Goal: Task Accomplishment & Management: Complete application form

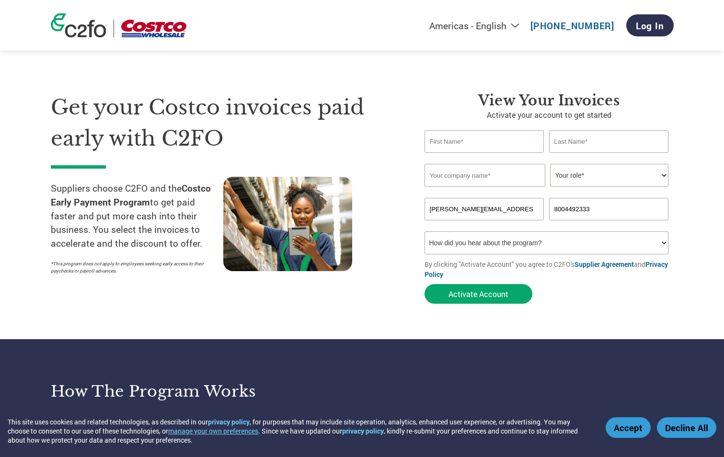
click at [612, 181] on select "Your role* CFO Controller Credit Manager Finance Director Treasurer CEO Preside…" at bounding box center [609, 175] width 118 height 23
select select "ACCOUNTS_RECEIVABLE"
click at [550, 164] on select "Your role* CFO Controller Credit Manager Finance Director Treasurer CEO Preside…" at bounding box center [609, 175] width 118 height 23
click at [449, 177] on input "text" at bounding box center [485, 175] width 121 height 23
click at [442, 177] on input "text" at bounding box center [485, 175] width 121 height 23
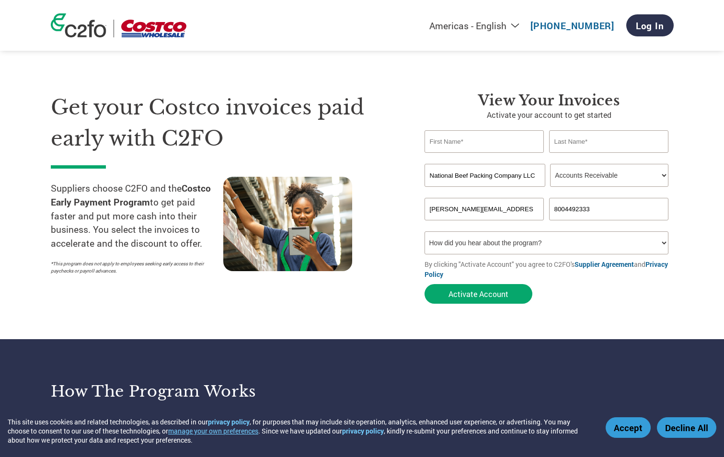
type input "National Beef Packing Company LLC"
click at [454, 143] on input "text" at bounding box center [485, 141] width 120 height 23
type input "[PERSON_NAME]"
click at [489, 240] on select "How did you hear about the program? Received a letter Email Social Media Online…" at bounding box center [547, 243] width 244 height 23
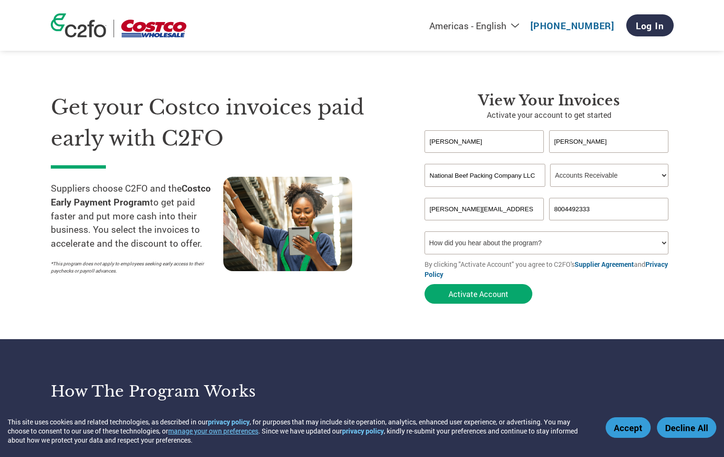
click at [489, 240] on select "How did you hear about the program? Received a letter Email Social Media Online…" at bounding box center [547, 243] width 244 height 23
click at [488, 243] on select "How did you hear about the program? Received a letter Email Social Media Online…" at bounding box center [547, 243] width 244 height 23
select select "Other"
click at [425, 232] on select "How did you hear about the program? Received a letter Email Social Media Online…" at bounding box center [547, 243] width 244 height 23
click at [450, 291] on button "Activate Account" at bounding box center [479, 294] width 108 height 20
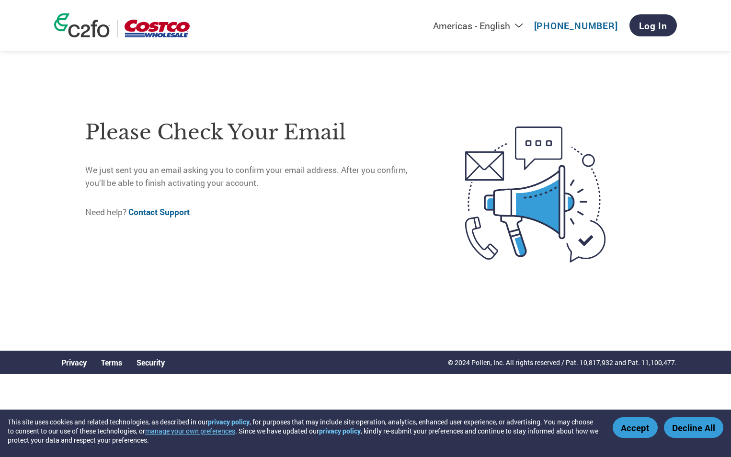
drag, startPoint x: 630, startPoint y: 423, endPoint x: 608, endPoint y: 415, distance: 22.9
click at [629, 423] on button "Accept" at bounding box center [635, 427] width 45 height 21
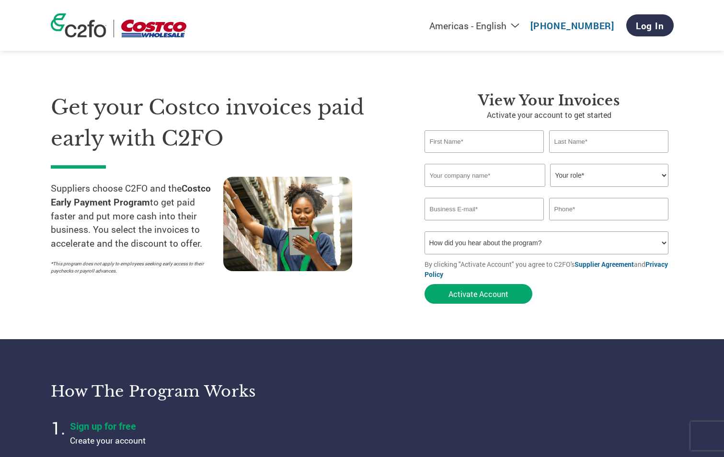
type input "[PERSON_NAME][EMAIL_ADDRESS][PERSON_NAME][DOMAIN_NAME]"
type input "8004492333"
click at [618, 215] on input "8004492333" at bounding box center [609, 209] width 120 height 23
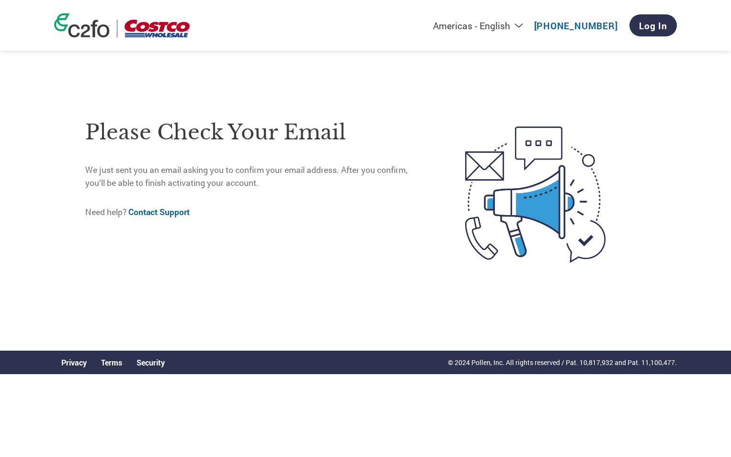
click at [645, 36] on div "Americas - English Américas - Español [GEOGRAPHIC_DATA] - Português [GEOGRAPHIC…" at bounding box center [487, 26] width 379 height 32
click at [650, 28] on link "Log In" at bounding box center [653, 25] width 47 height 22
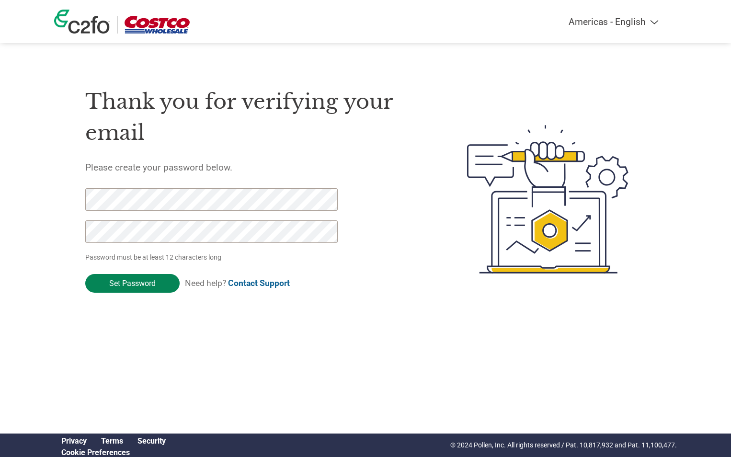
click at [143, 289] on input "Set Password" at bounding box center [132, 283] width 94 height 19
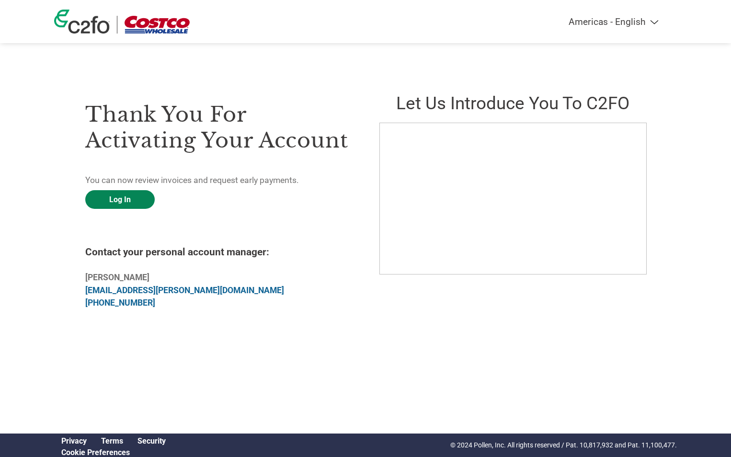
click at [89, 198] on link "Log In" at bounding box center [120, 199] width 70 height 19
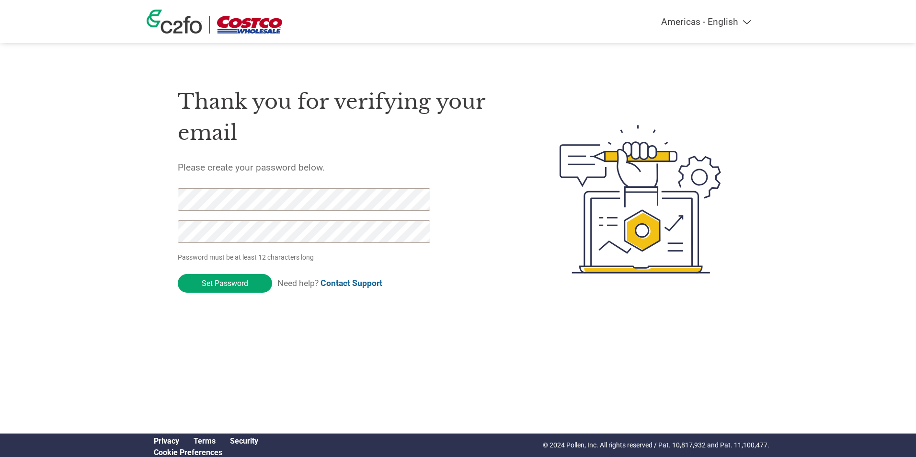
click at [195, 28] on img at bounding box center [175, 22] width 56 height 24
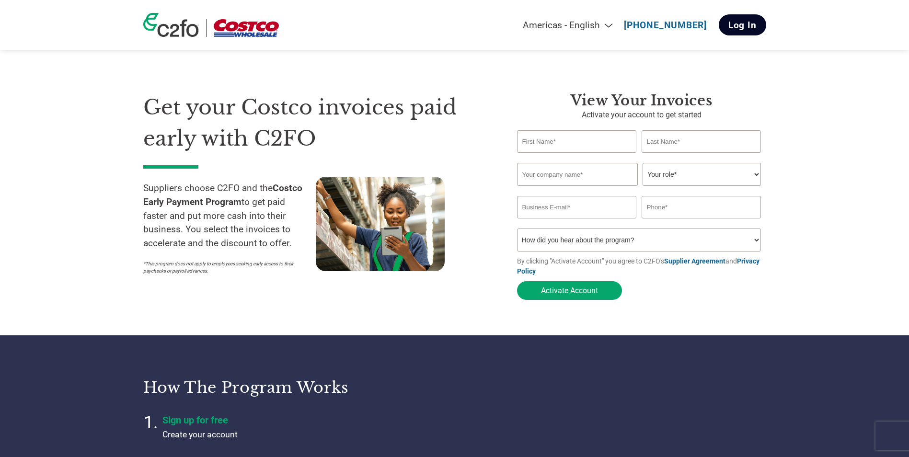
click at [751, 25] on link "Log In" at bounding box center [742, 24] width 47 height 21
